Goal: Task Accomplishment & Management: Complete application form

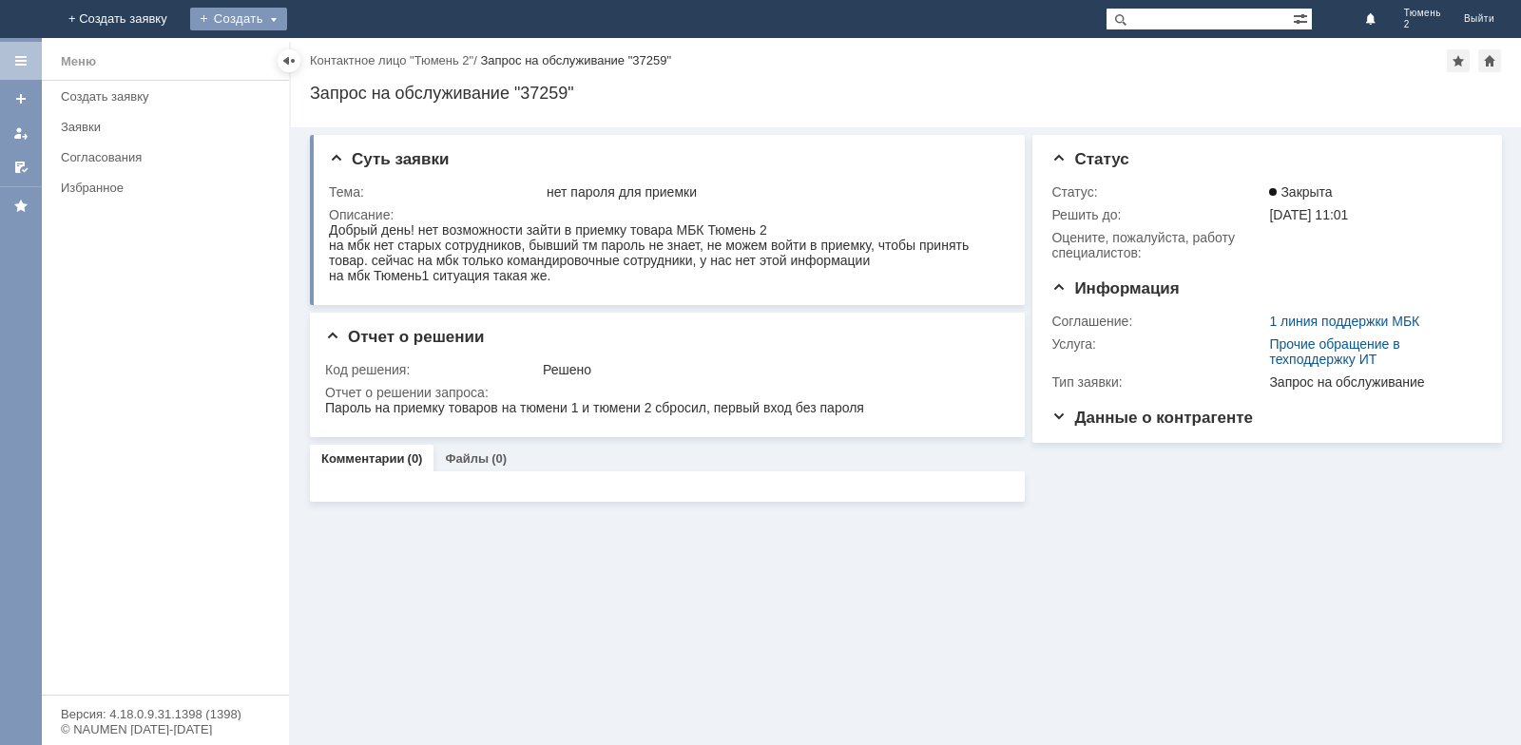
click at [287, 21] on div "Создать" at bounding box center [238, 19] width 97 height 23
click at [342, 68] on div "Заявка" at bounding box center [266, 57] width 152 height 30
click at [287, 22] on div "Создать" at bounding box center [238, 19] width 97 height 23
click at [338, 53] on link "Заявка" at bounding box center [266, 57] width 144 height 23
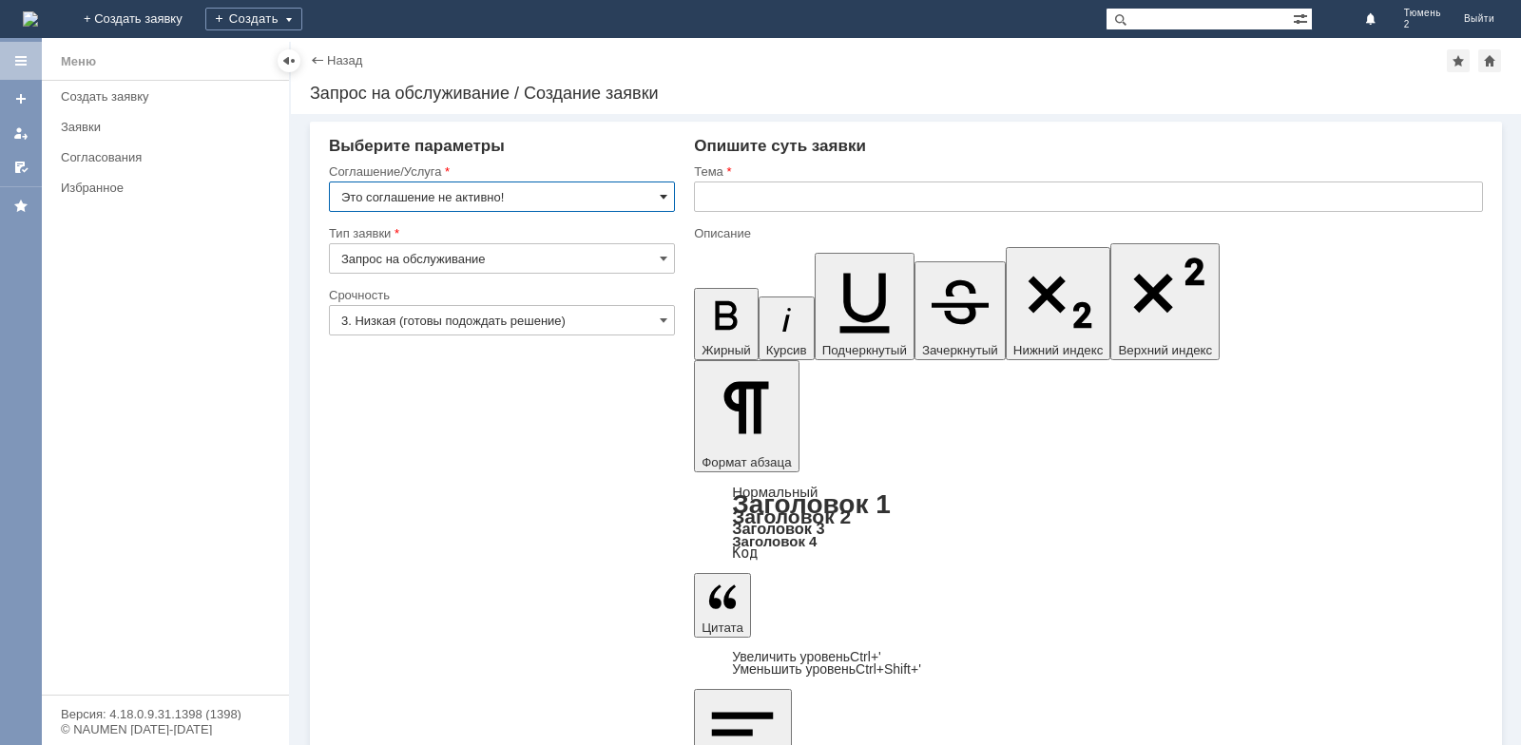
click at [664, 196] on span at bounding box center [664, 196] width 8 height 15
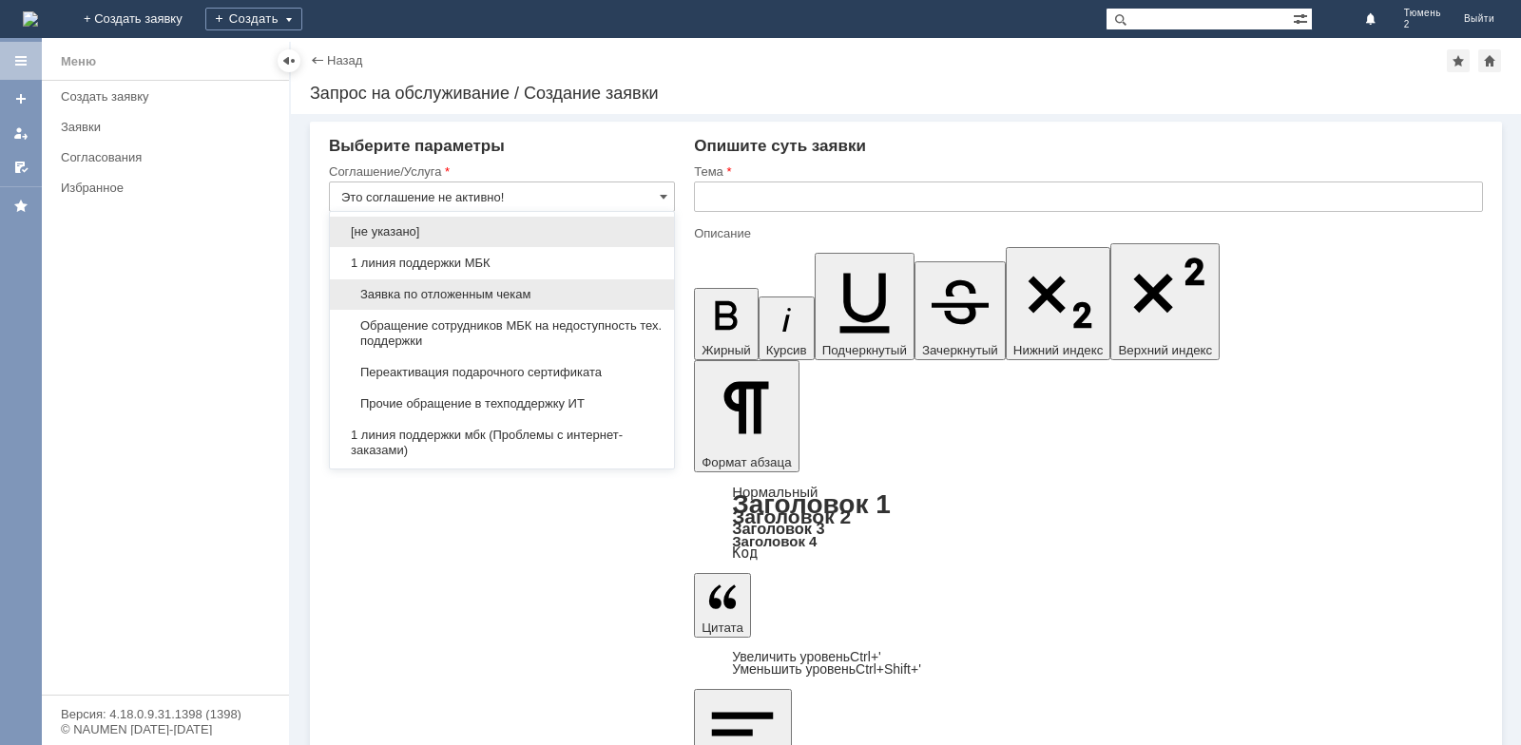
click at [547, 291] on span "Заявка по отложенным чекам" at bounding box center [501, 294] width 321 height 15
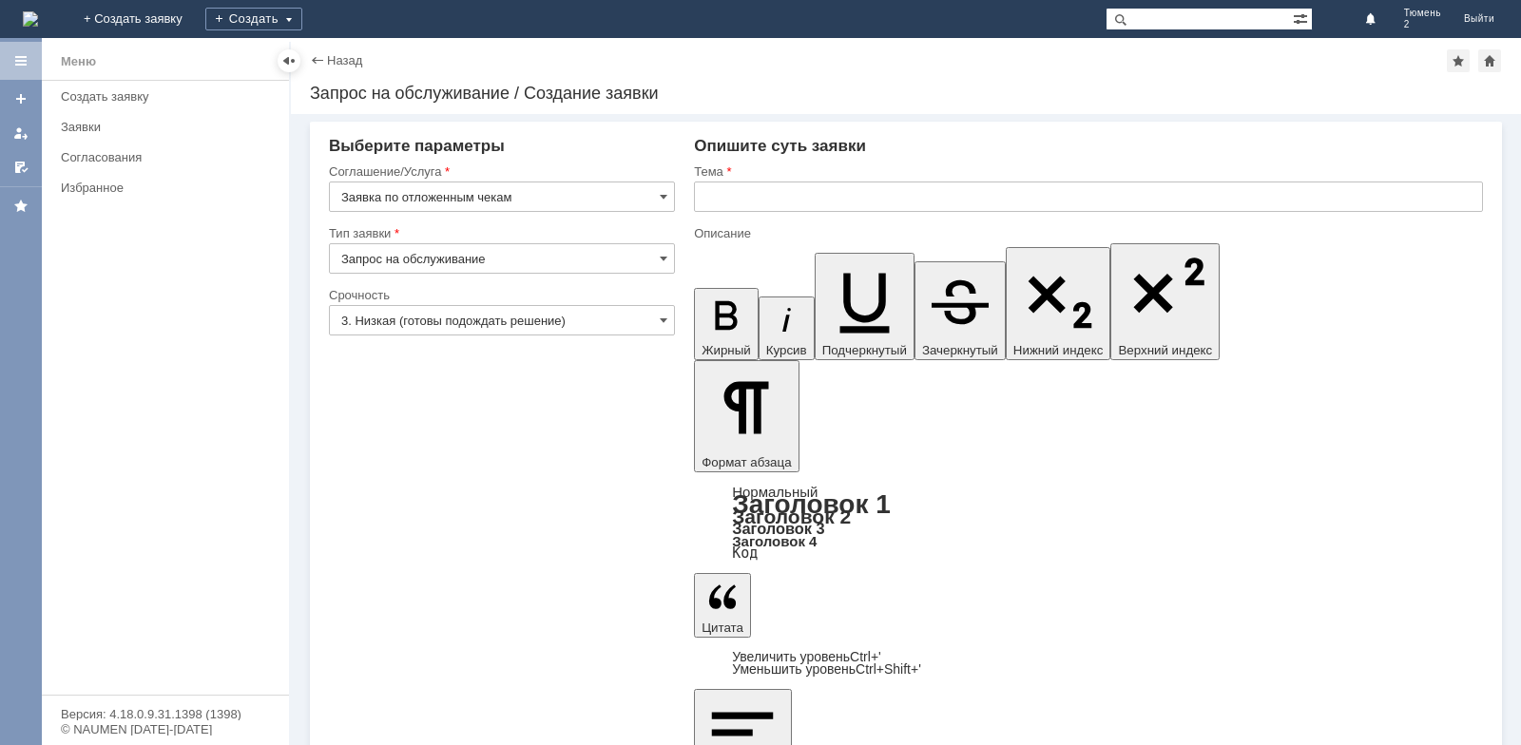
type input "Заявка по отложенным чекам"
click at [762, 196] on input "text" at bounding box center [1088, 197] width 789 height 30
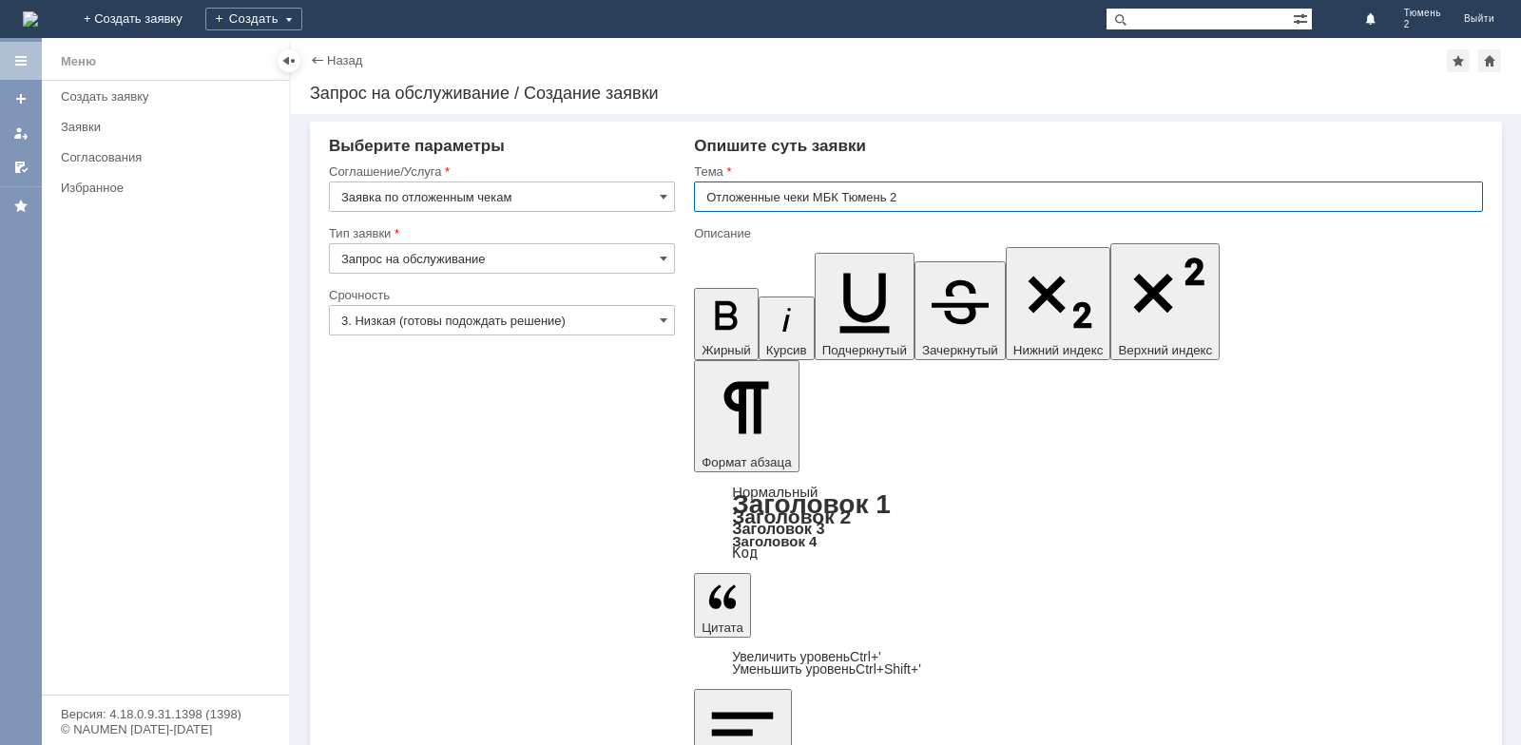
type input "Отложенные чеки МБК Тюмень 2"
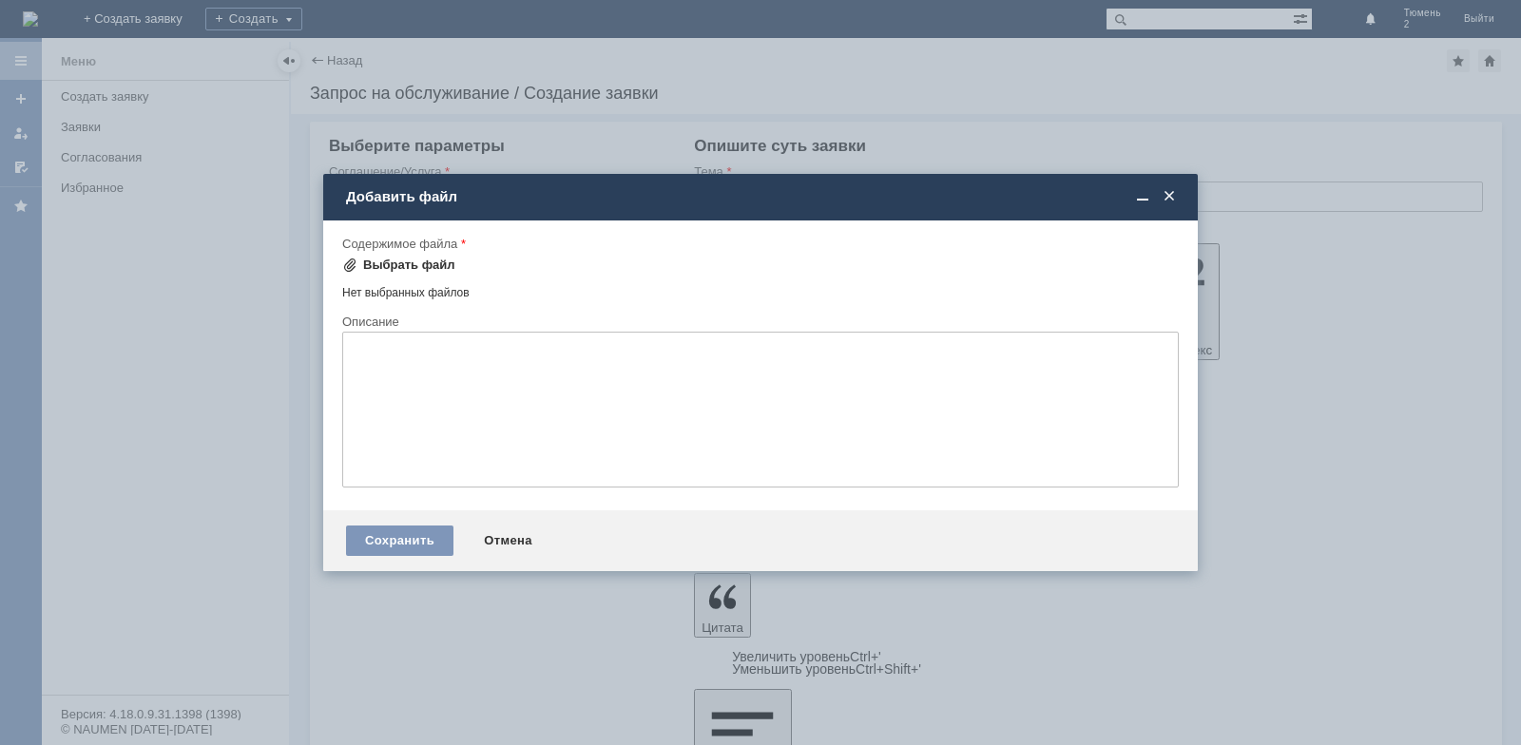
click at [367, 258] on div "Выбрать файл" at bounding box center [409, 265] width 92 height 15
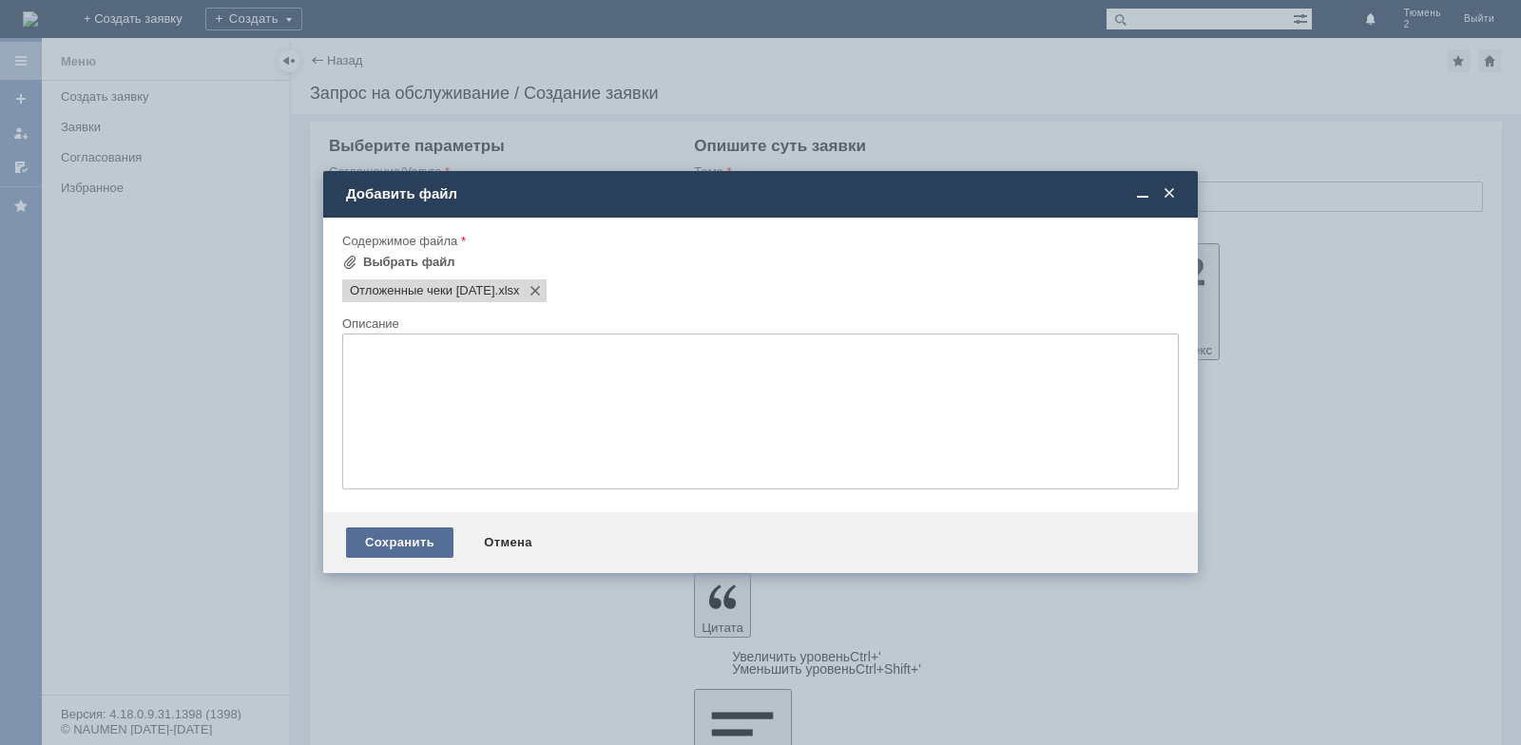
click at [396, 547] on div "Сохранить" at bounding box center [399, 543] width 107 height 30
